Goal: Information Seeking & Learning: Learn about a topic

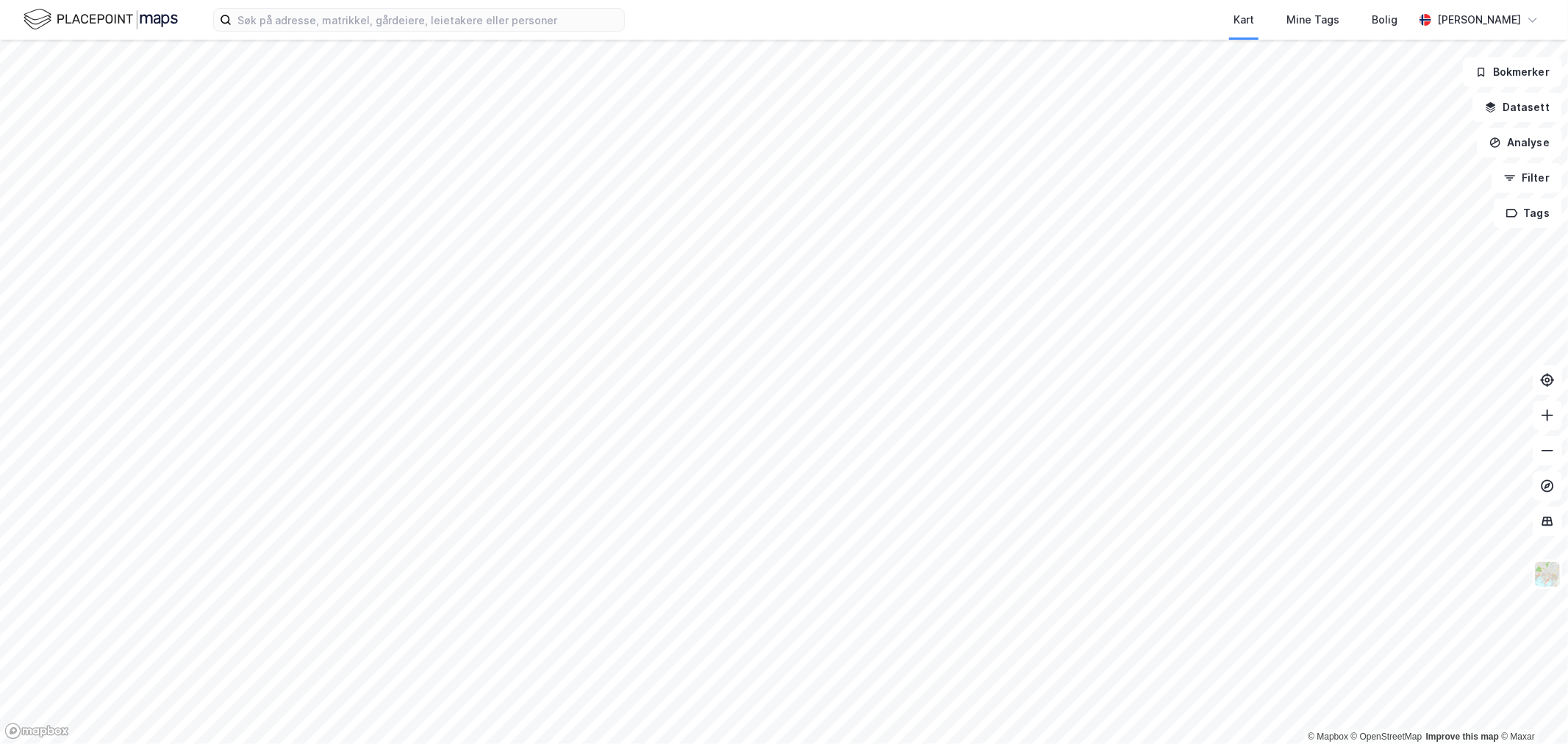
click at [263, 33] on div "Kart Mine Tags Bolig [PERSON_NAME]" at bounding box center [784, 20] width 1568 height 39
click at [281, 25] on input at bounding box center [428, 20] width 393 height 22
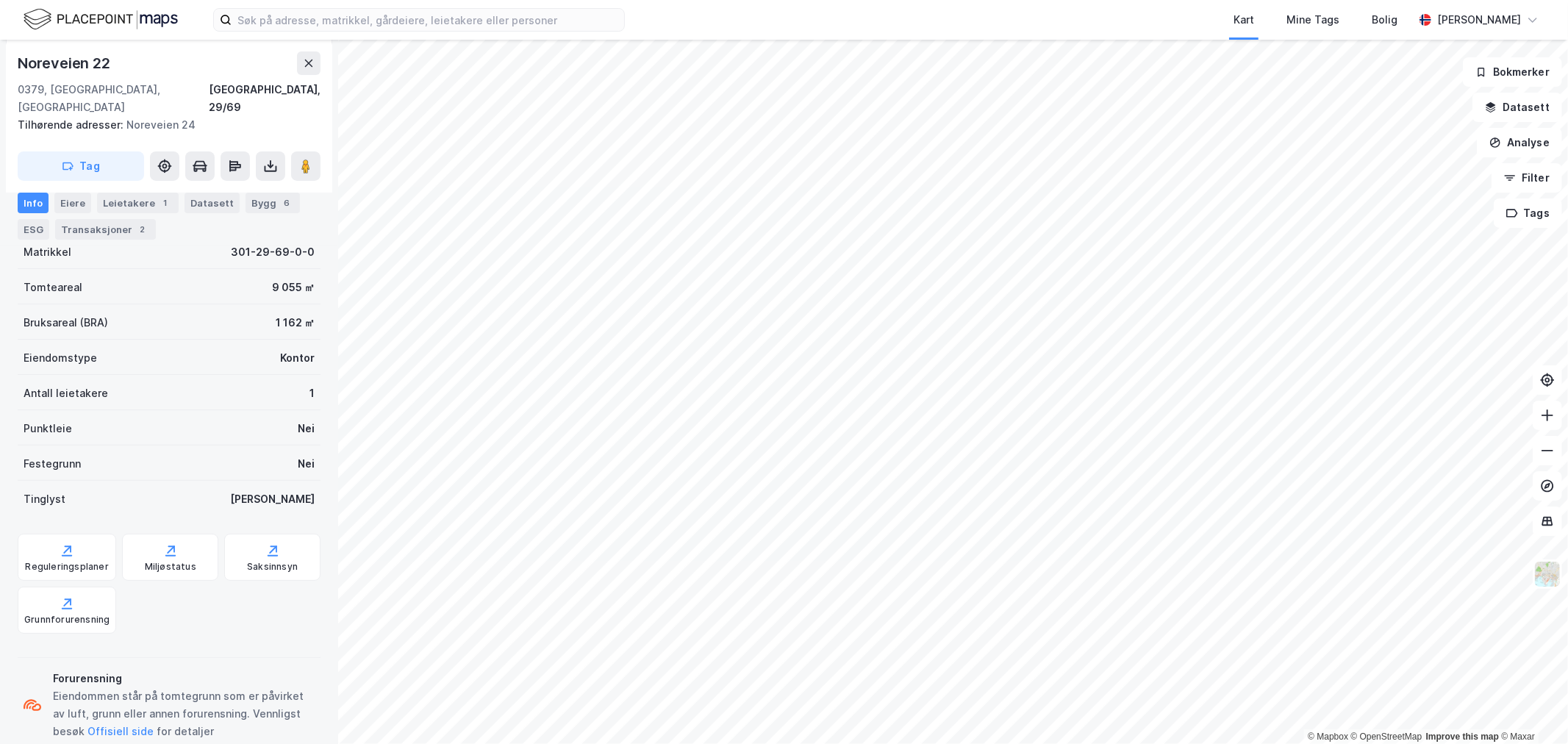
scroll to position [221, 0]
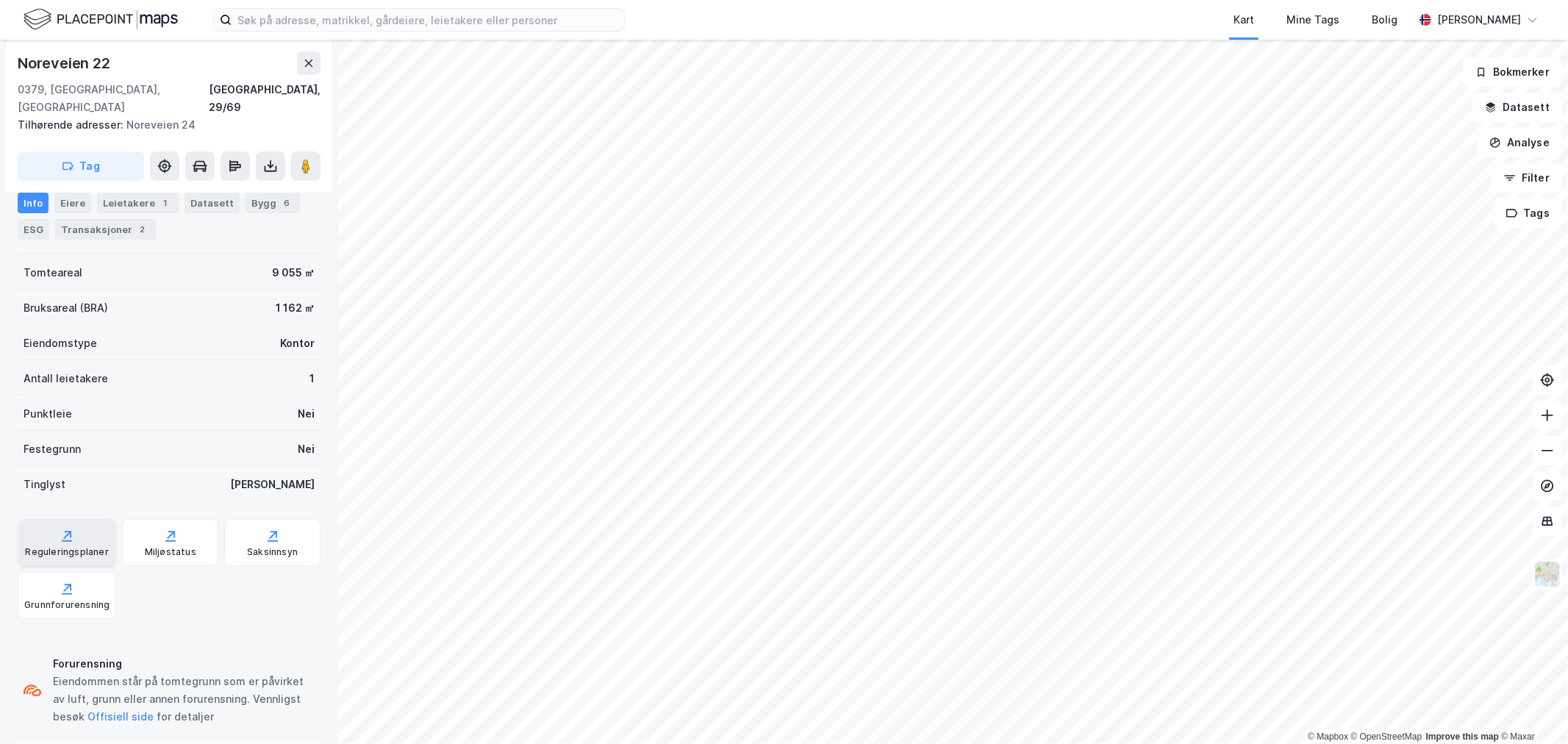
click at [76, 526] on div "Reguleringsplaner" at bounding box center [67, 542] width 98 height 47
